Goal: Check status: Check status

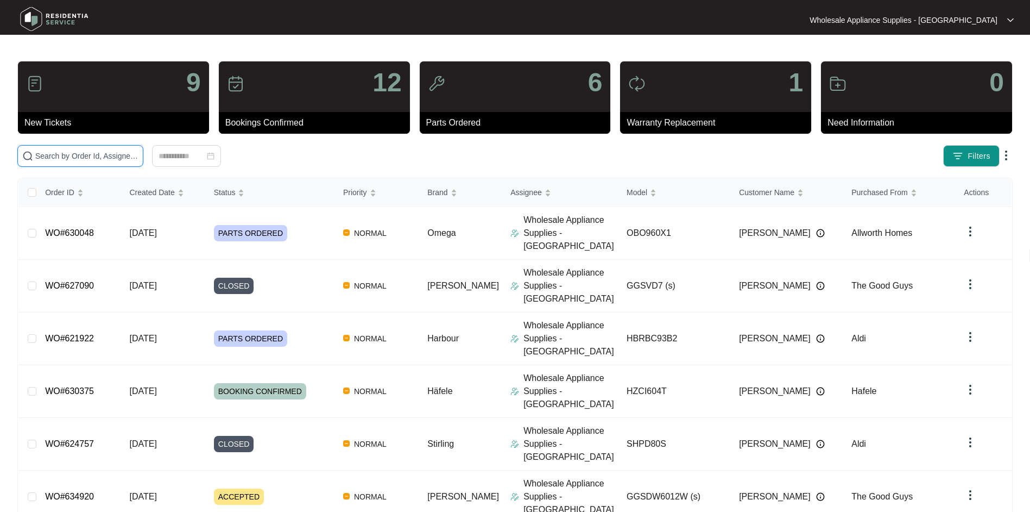
click at [79, 150] on input "text" at bounding box center [86, 156] width 103 height 12
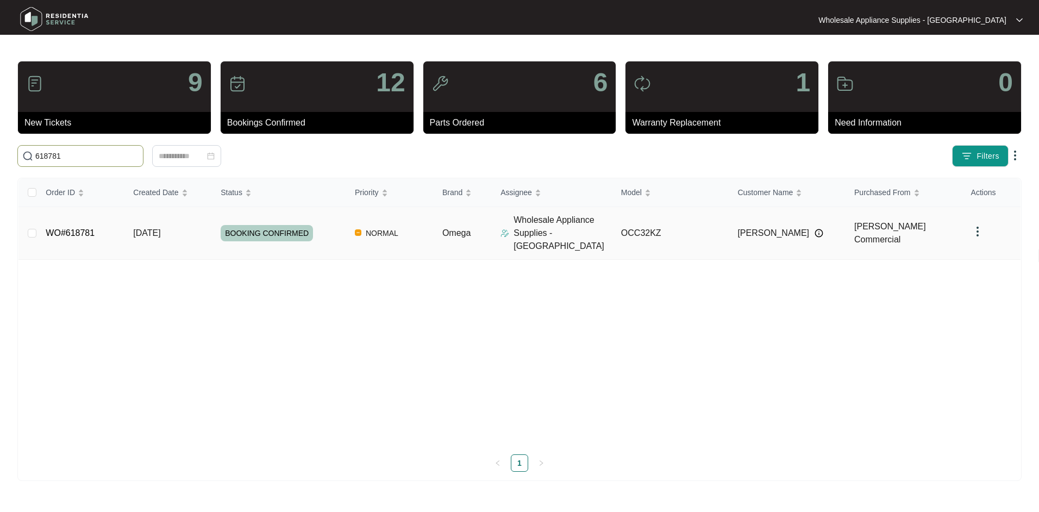
type input "618781"
click at [160, 228] on span "[DATE]" at bounding box center [146, 232] width 27 height 9
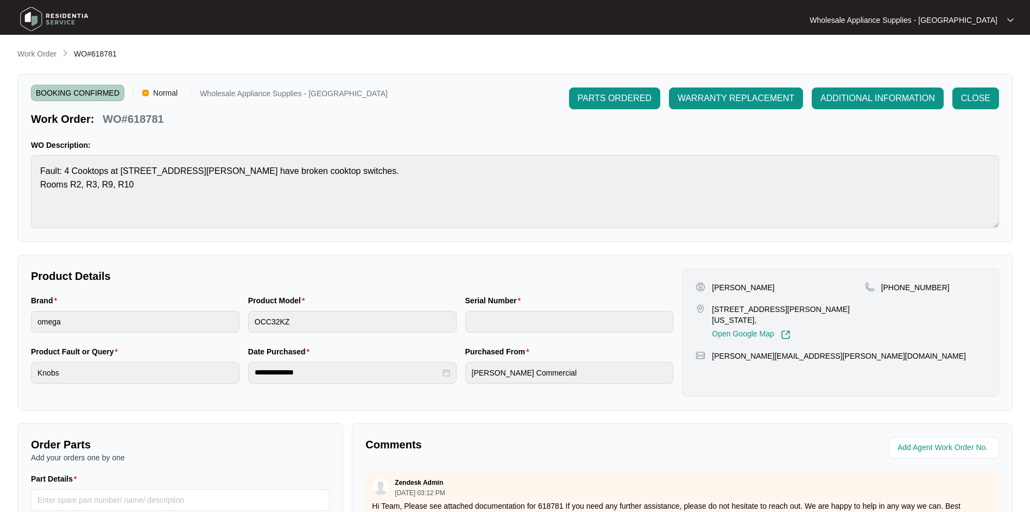
click at [151, 120] on p "WO#618781" at bounding box center [133, 118] width 61 height 15
copy p "618781"
click at [296, 121] on div "Work Order: WO#618781" at bounding box center [209, 117] width 357 height 19
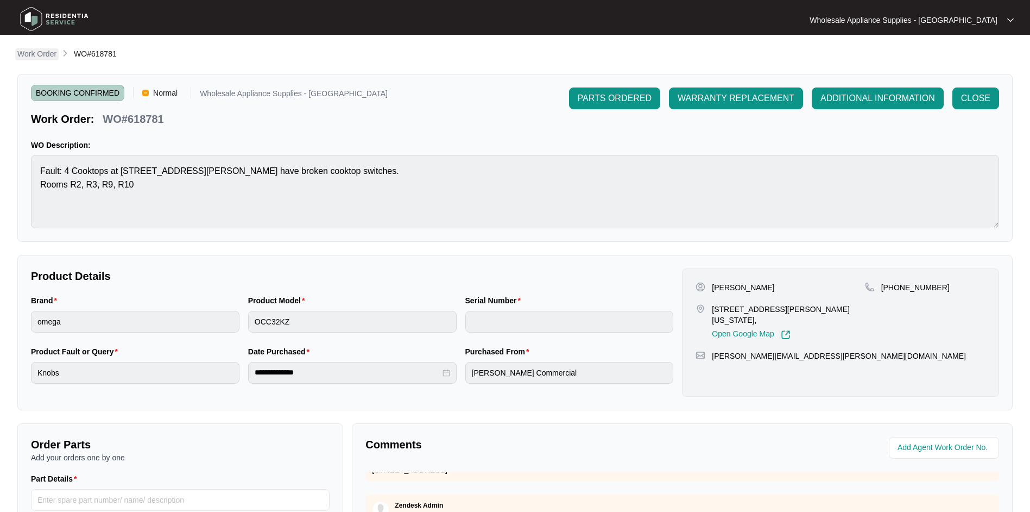
click at [47, 51] on p "Work Order" at bounding box center [36, 53] width 39 height 11
